Goal: Information Seeking & Learning: Learn about a topic

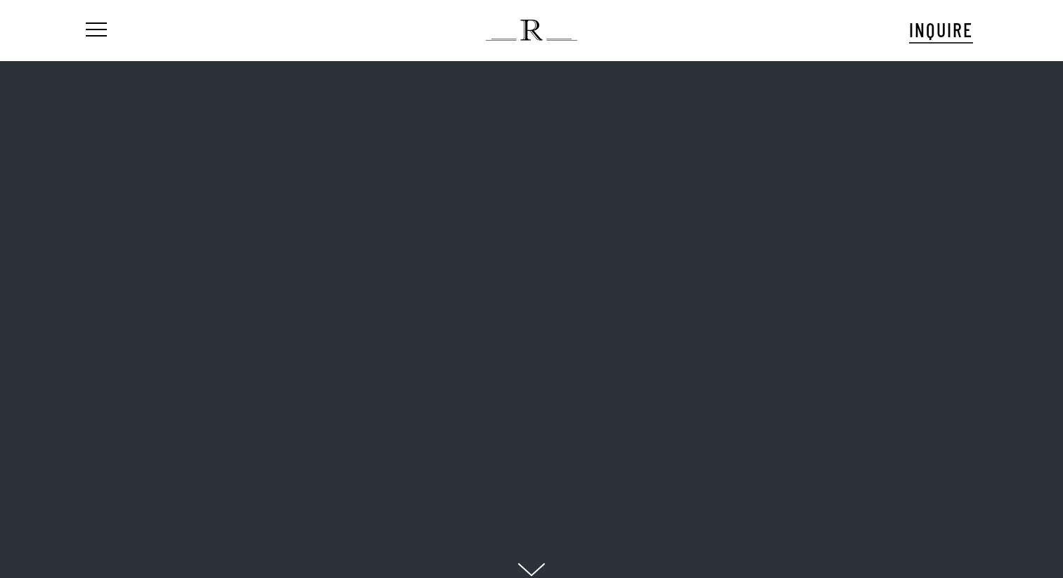
scroll to position [24, 0]
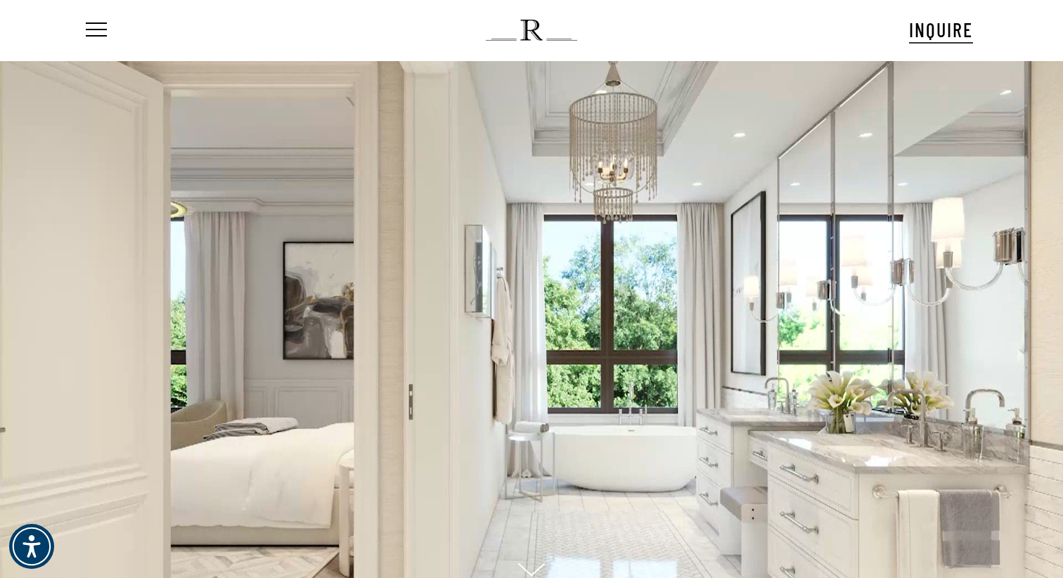
click at [108, 26] on nav "Menu" at bounding box center [105, 30] width 44 height 60
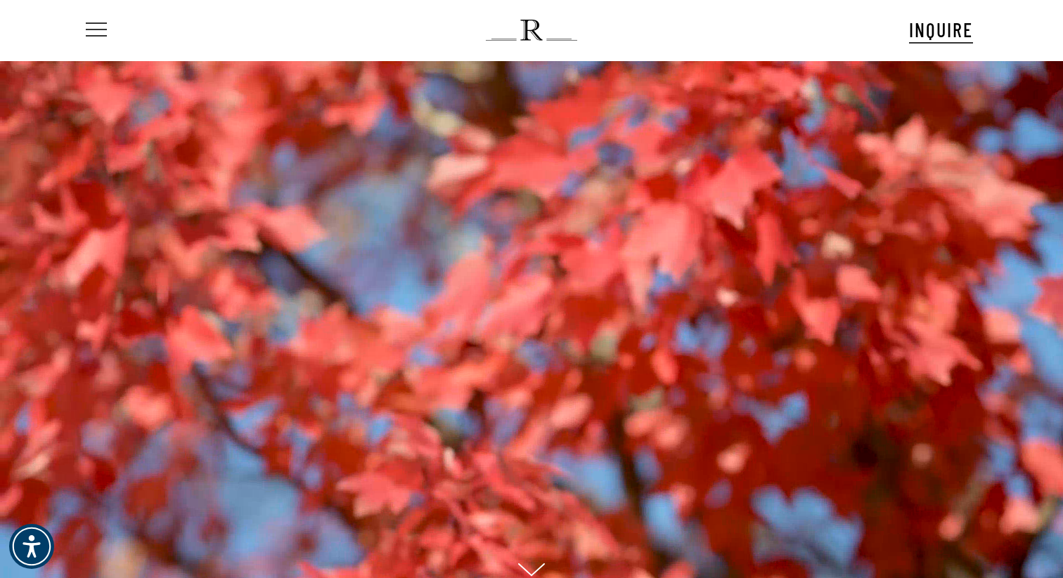
click at [104, 32] on span "Navigation Menu" at bounding box center [96, 29] width 21 height 15
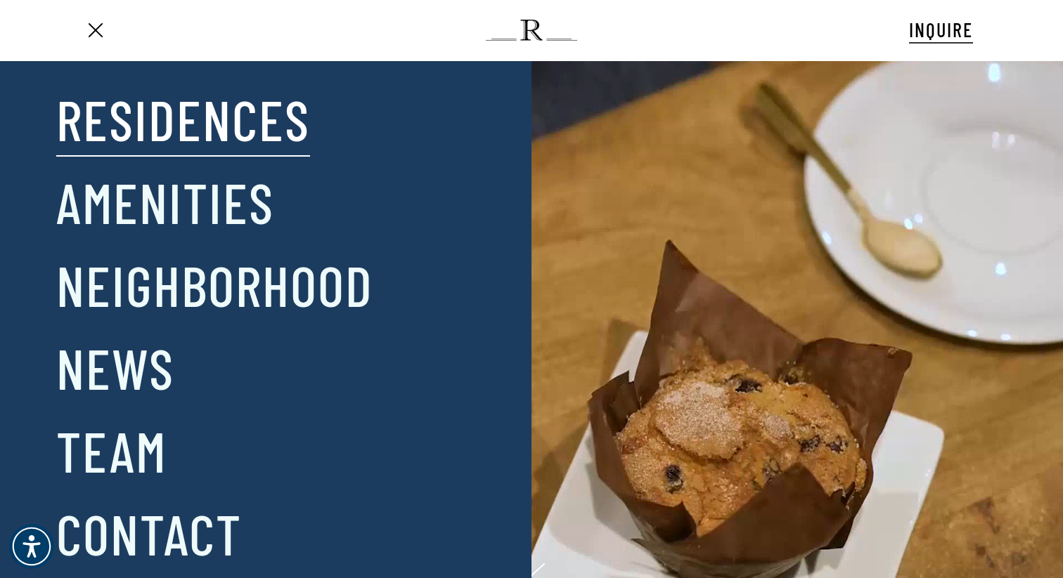
click at [132, 121] on link "Residences" at bounding box center [183, 118] width 254 height 73
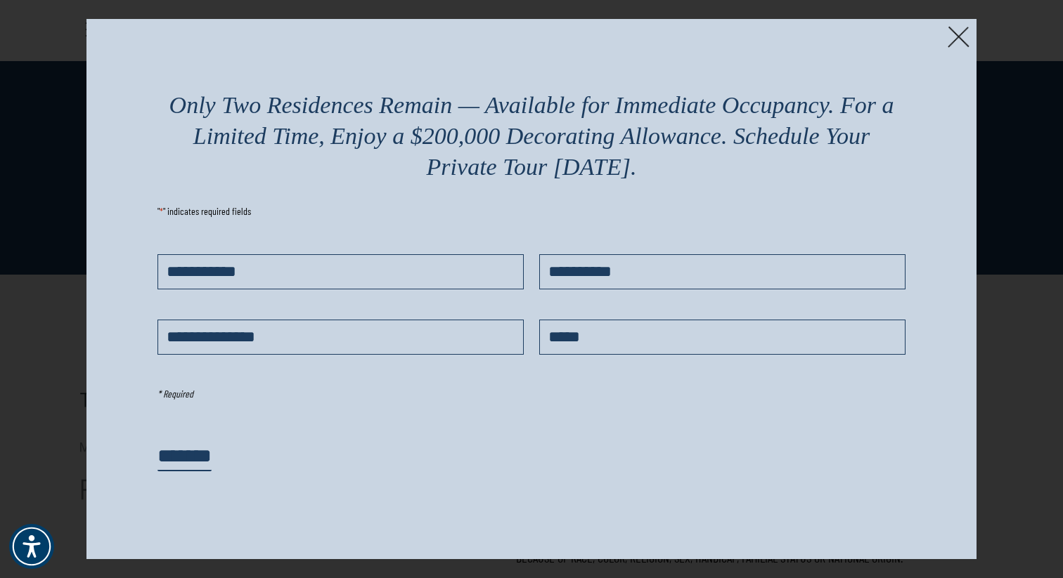
click at [954, 41] on img at bounding box center [958, 37] width 22 height 22
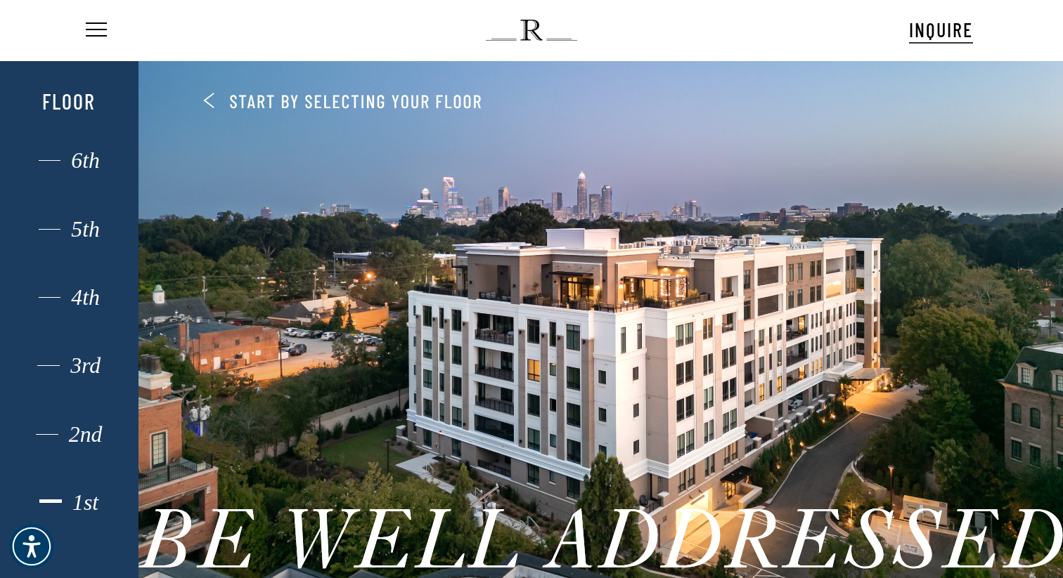
click at [93, 502] on div "1st" at bounding box center [69, 503] width 96 height 18
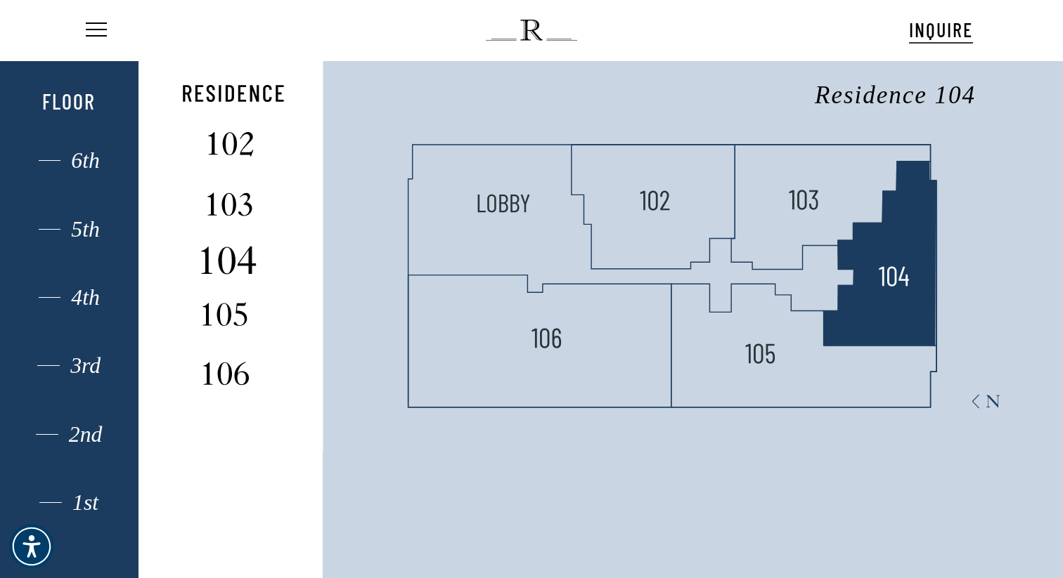
click at [234, 253] on img at bounding box center [230, 260] width 93 height 37
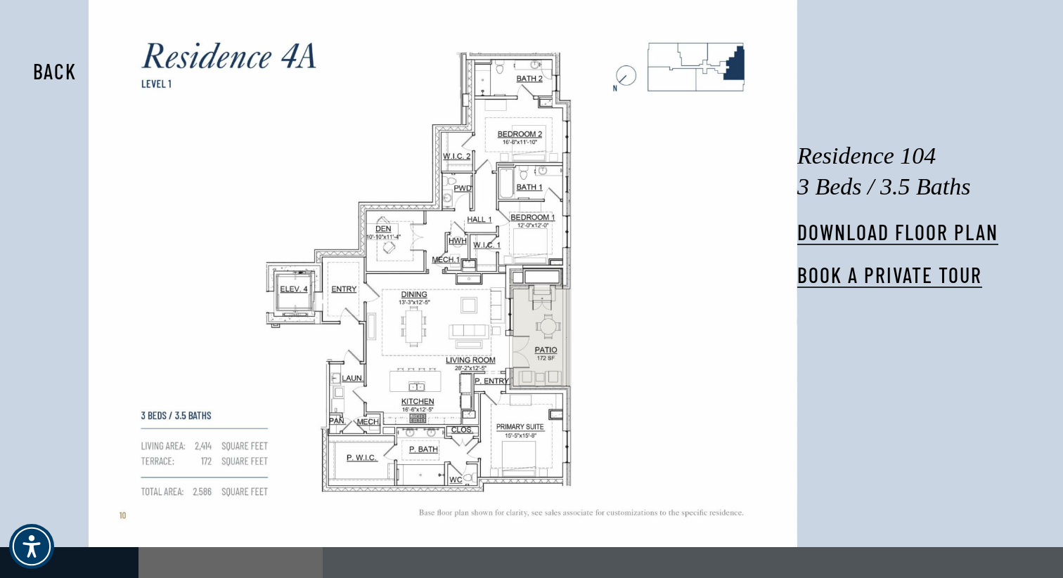
click at [51, 259] on div at bounding box center [44, 274] width 89 height 548
click at [58, 76] on button "Back" at bounding box center [55, 71] width 89 height 32
